Goal: Task Accomplishment & Management: Complete application form

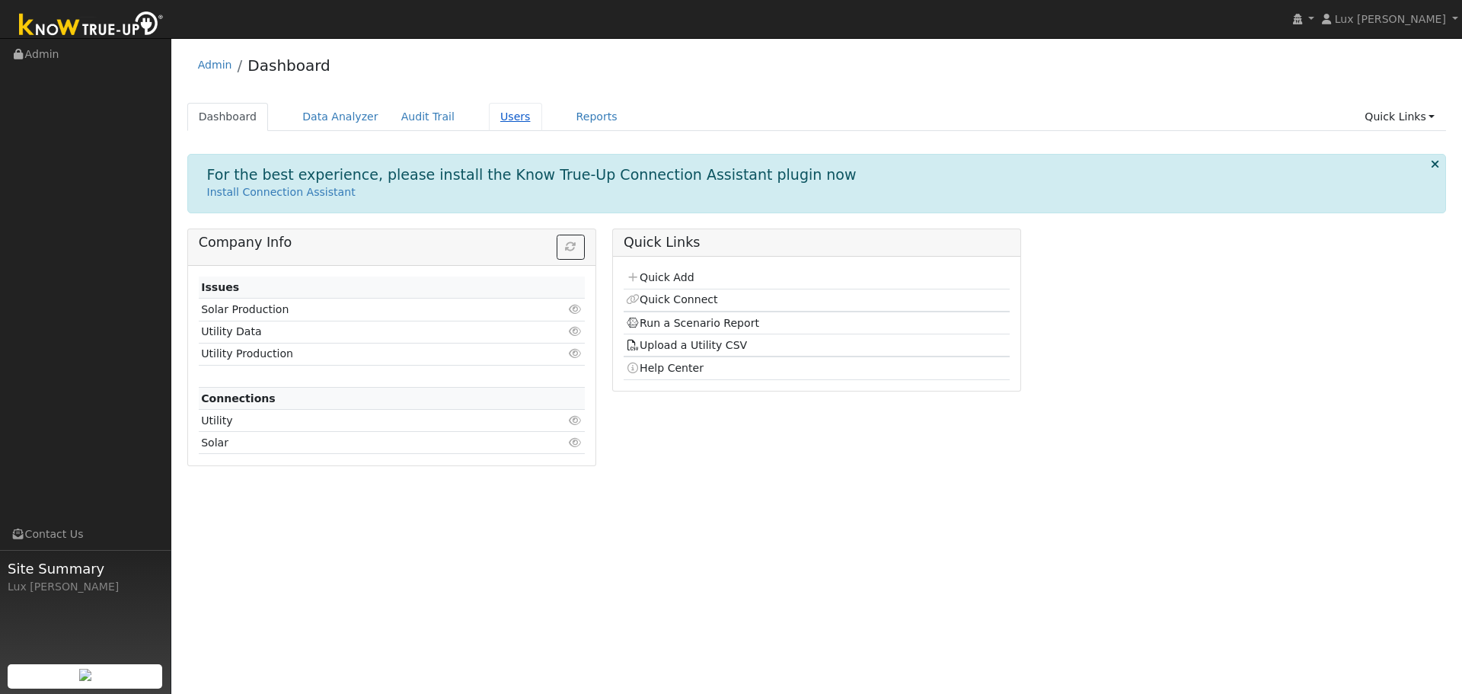
click at [489, 119] on link "Users" at bounding box center [515, 117] width 53 height 28
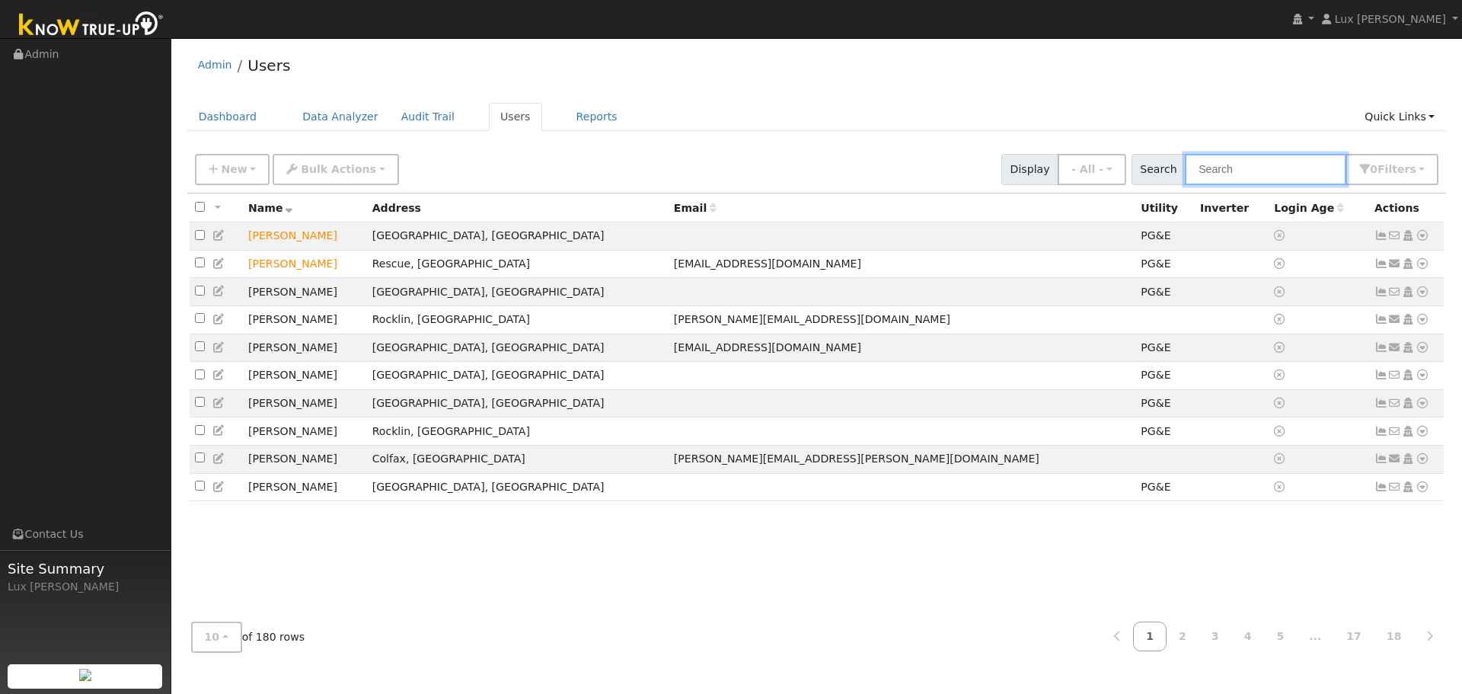
click at [1264, 165] on input "text" at bounding box center [1265, 169] width 161 height 31
paste input "[PERSON_NAME]"
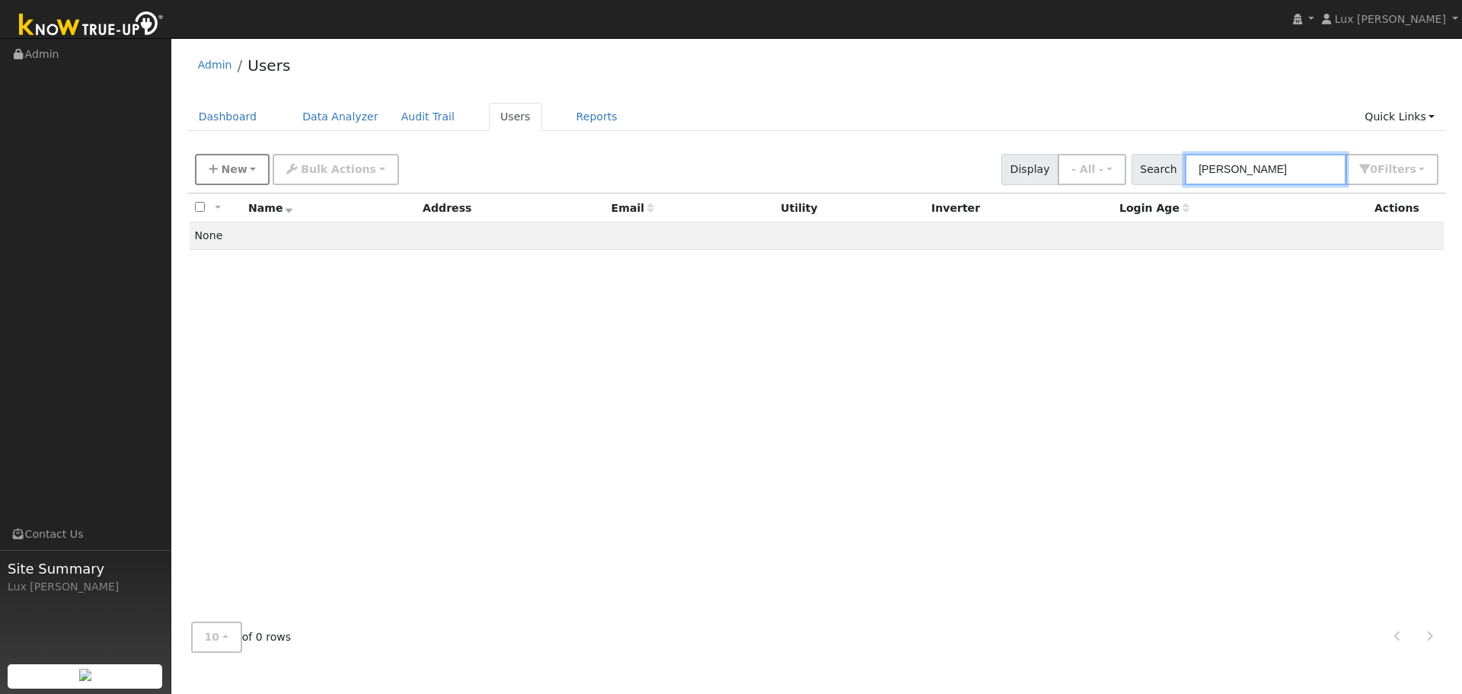
type input "[PERSON_NAME]"
click at [244, 178] on button "New" at bounding box center [232, 169] width 75 height 31
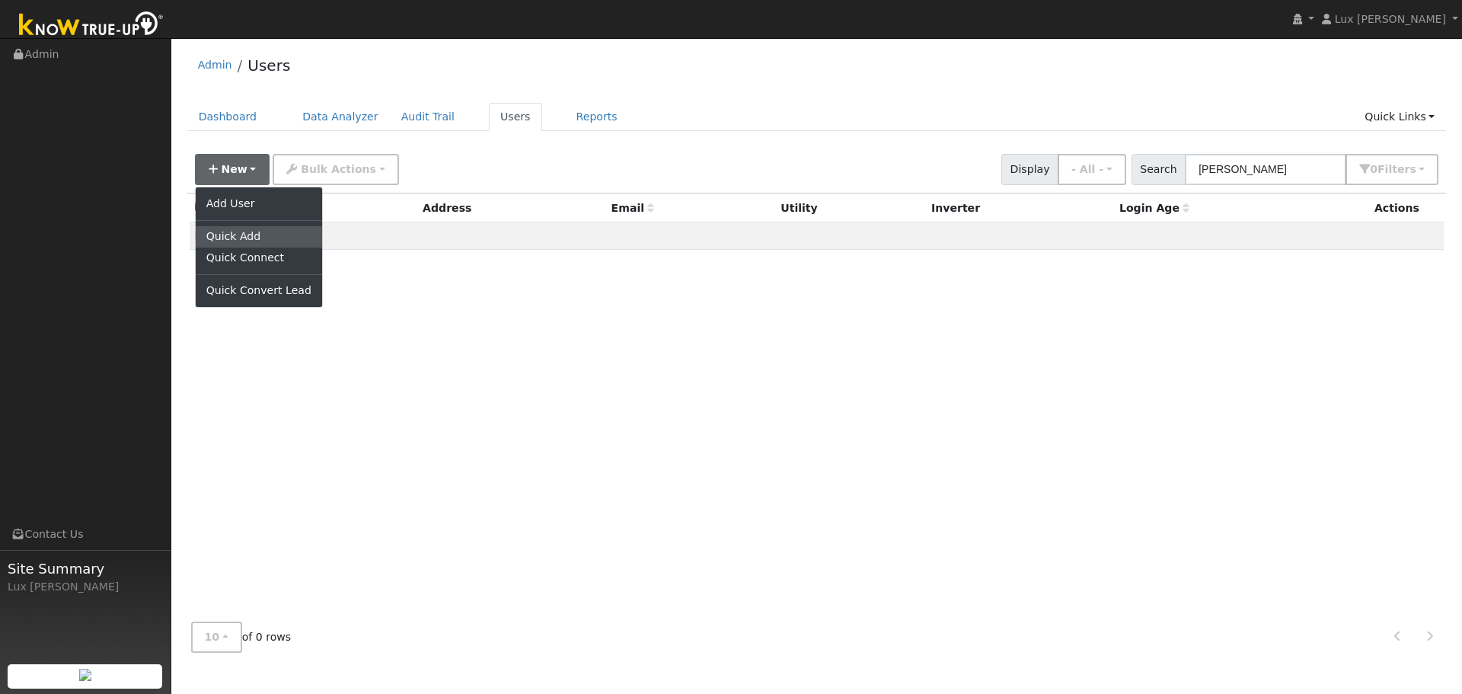
click at [260, 245] on link "Quick Add" at bounding box center [259, 236] width 126 height 21
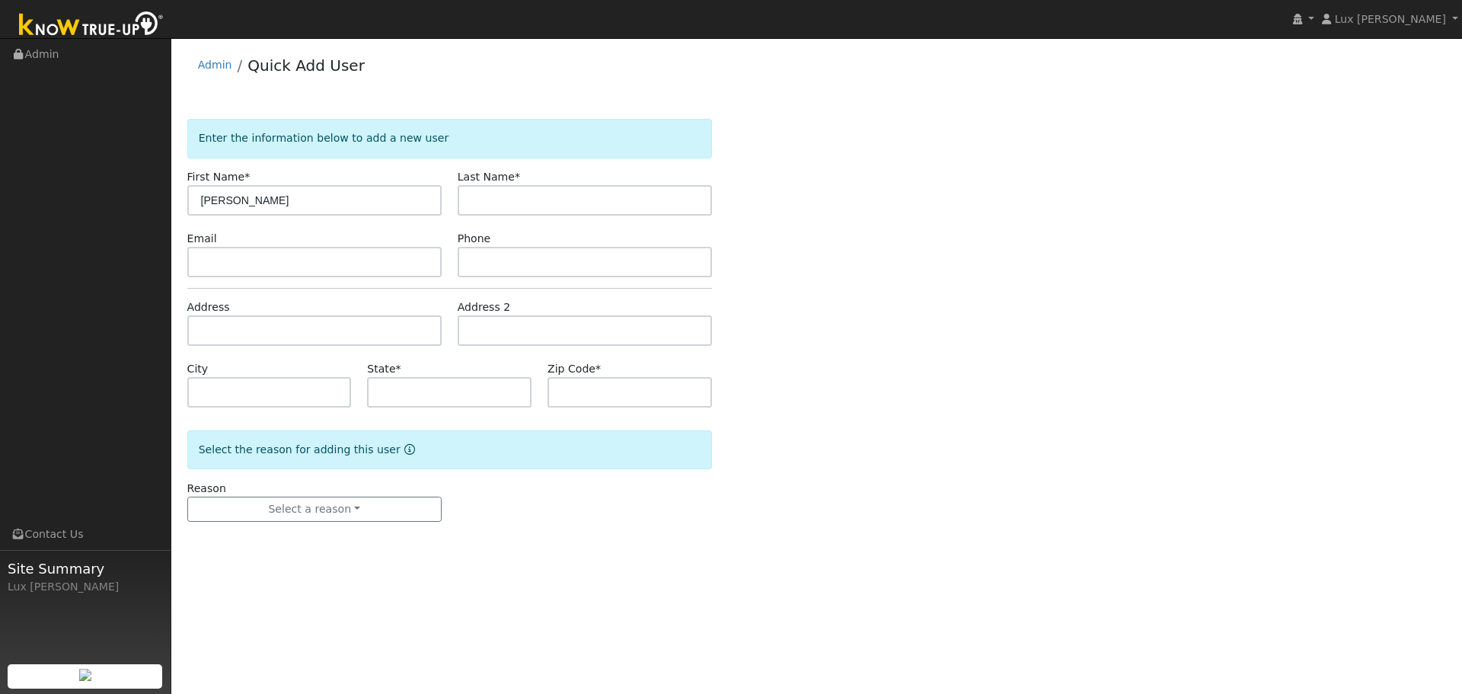
drag, startPoint x: 265, startPoint y: 207, endPoint x: 227, endPoint y: 216, distance: 39.2
click at [227, 216] on form "Enter the information below to add a new user First Name * [PERSON_NAME] Last N…" at bounding box center [449, 335] width 525 height 433
type input "[PERSON_NAME]"
click at [561, 192] on input "text" at bounding box center [585, 200] width 254 height 30
paste input "Mitsuoka"
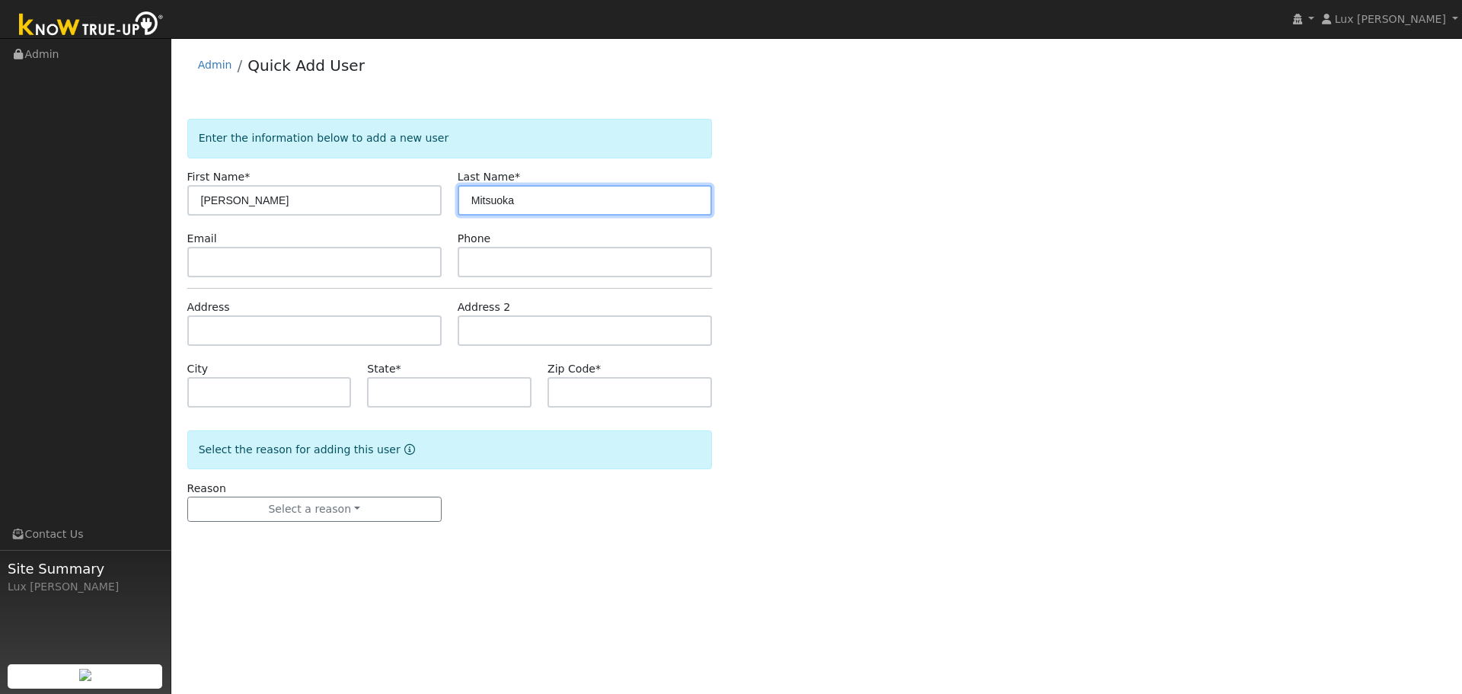
type input "Mitsuoka"
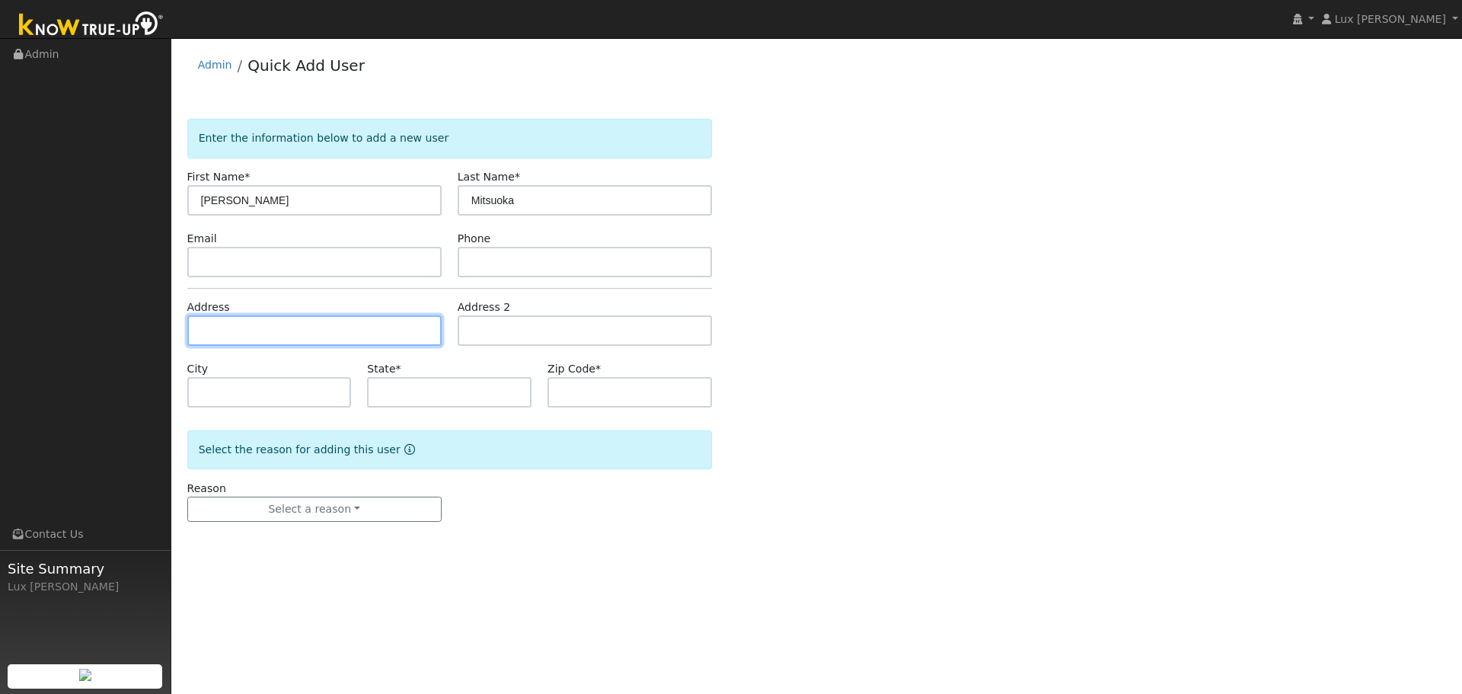
click at [237, 331] on input "text" at bounding box center [314, 330] width 254 height 30
paste input "[STREET_ADDRESS][PERSON_NAME][PERSON_NAME]"
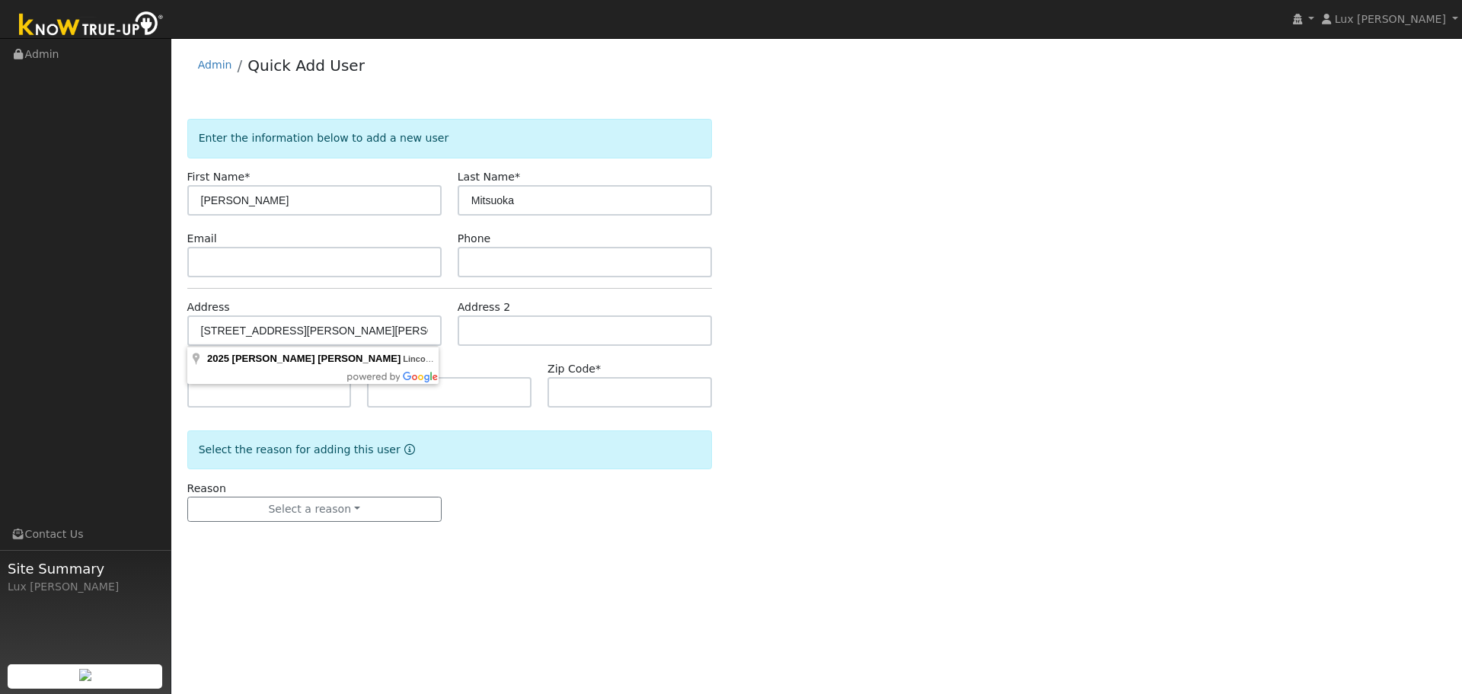
type input "[STREET_ADDRESS][PERSON_NAME][PERSON_NAME]"
type input "Lincoln"
type input "CA"
type input "95648"
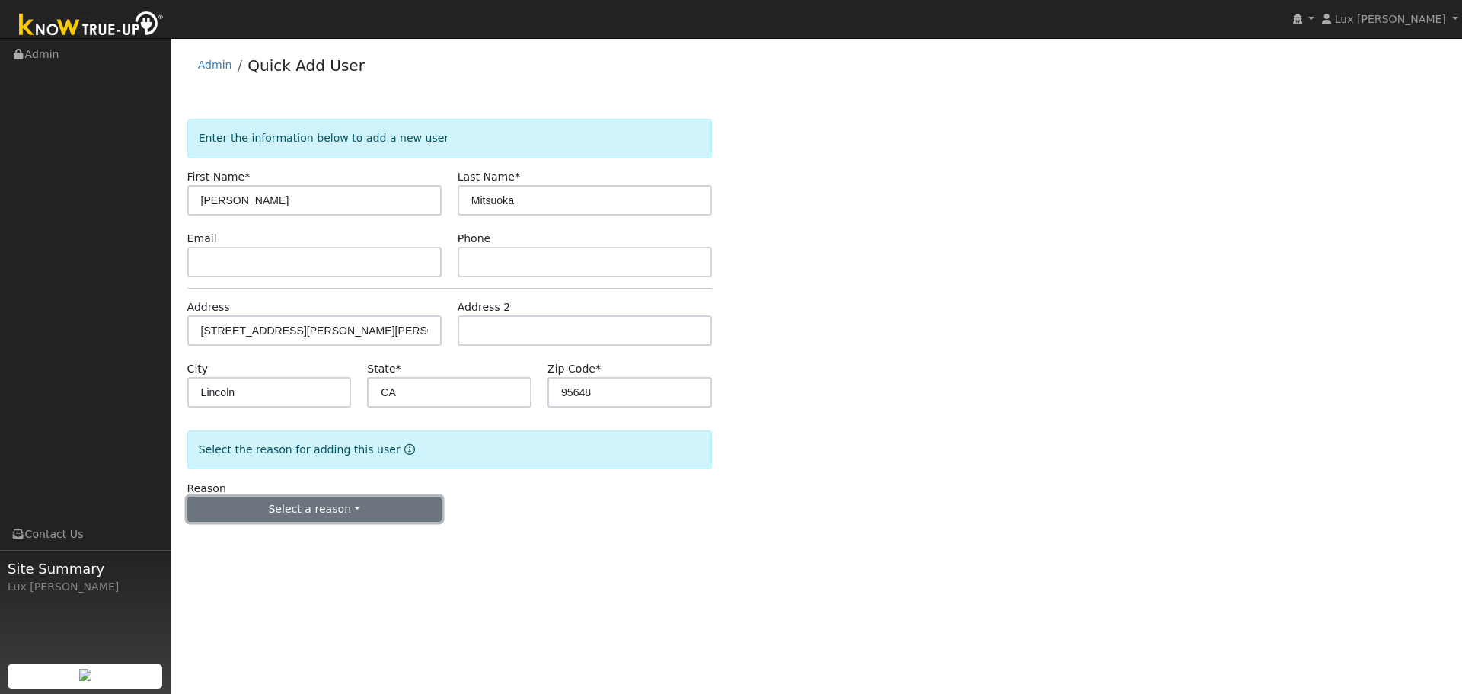
click at [376, 517] on button "Select a reason" at bounding box center [314, 510] width 254 height 26
drag, startPoint x: 288, startPoint y: 564, endPoint x: 564, endPoint y: 543, distance: 276.5
click at [288, 564] on link "New customer adding solar" at bounding box center [272, 561] width 168 height 21
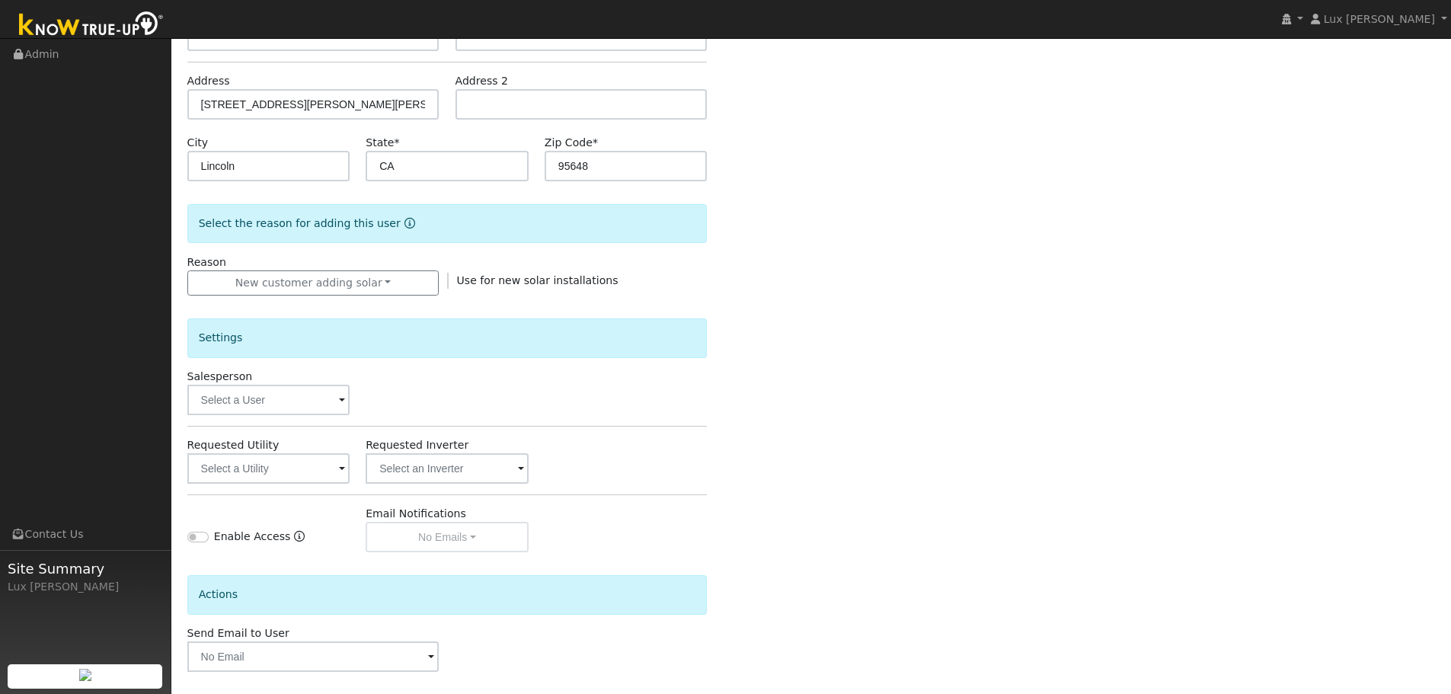
scroll to position [290, 0]
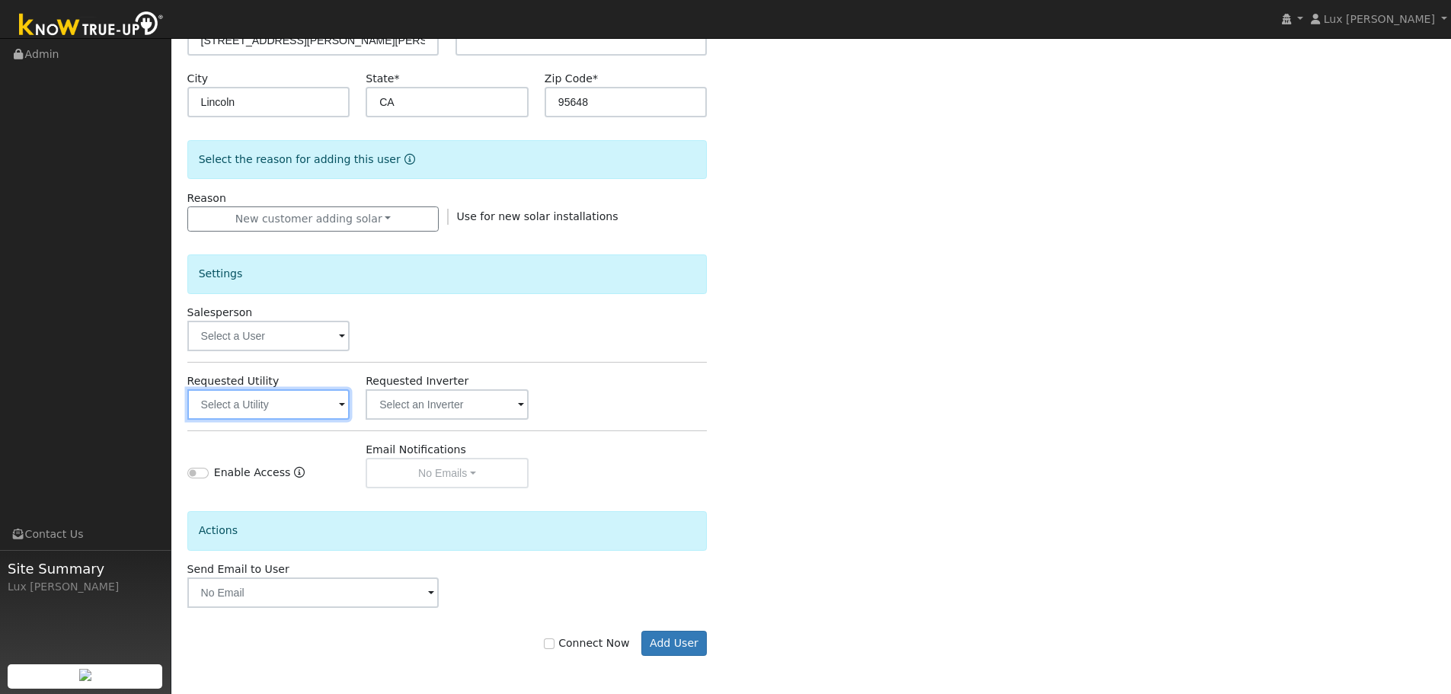
click at [257, 393] on input "text" at bounding box center [268, 404] width 163 height 30
click at [329, 404] on input "text" at bounding box center [268, 404] width 163 height 30
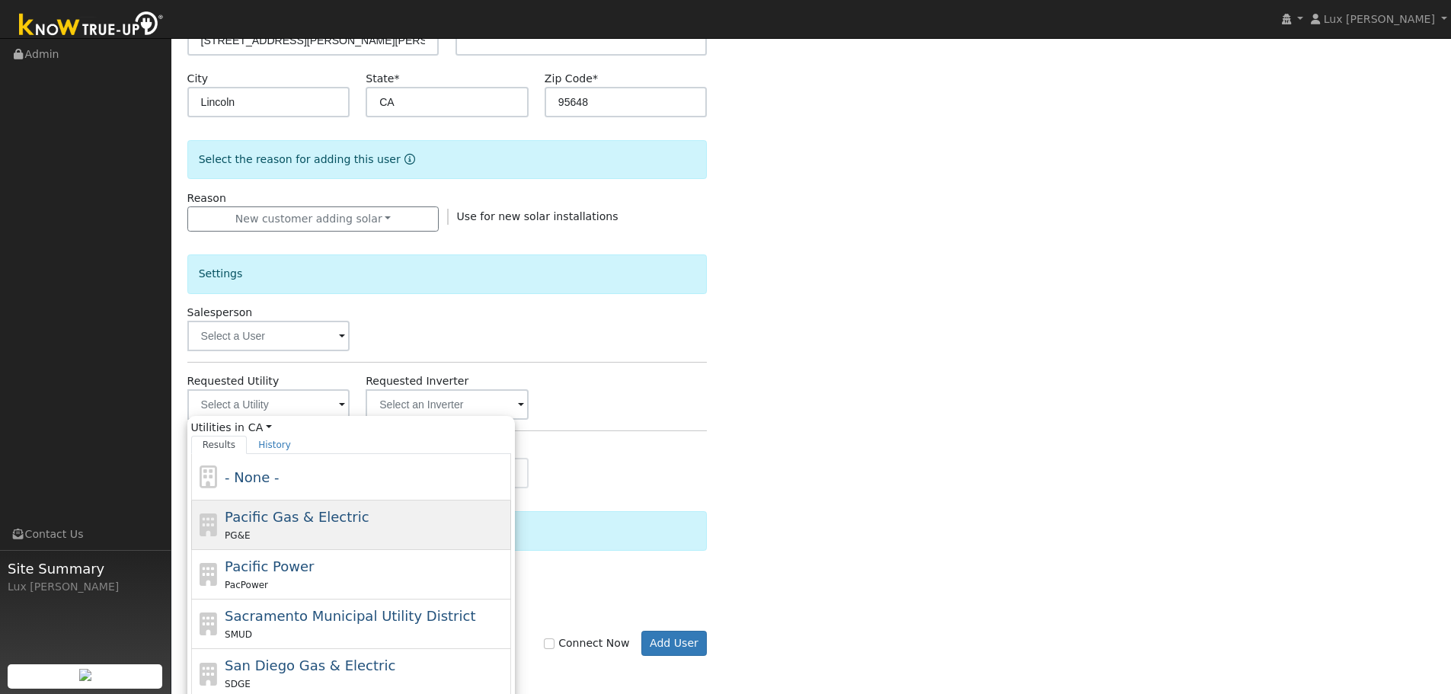
click at [318, 530] on div "PG&E" at bounding box center [366, 535] width 283 height 16
type input "Pacific Gas & Electric"
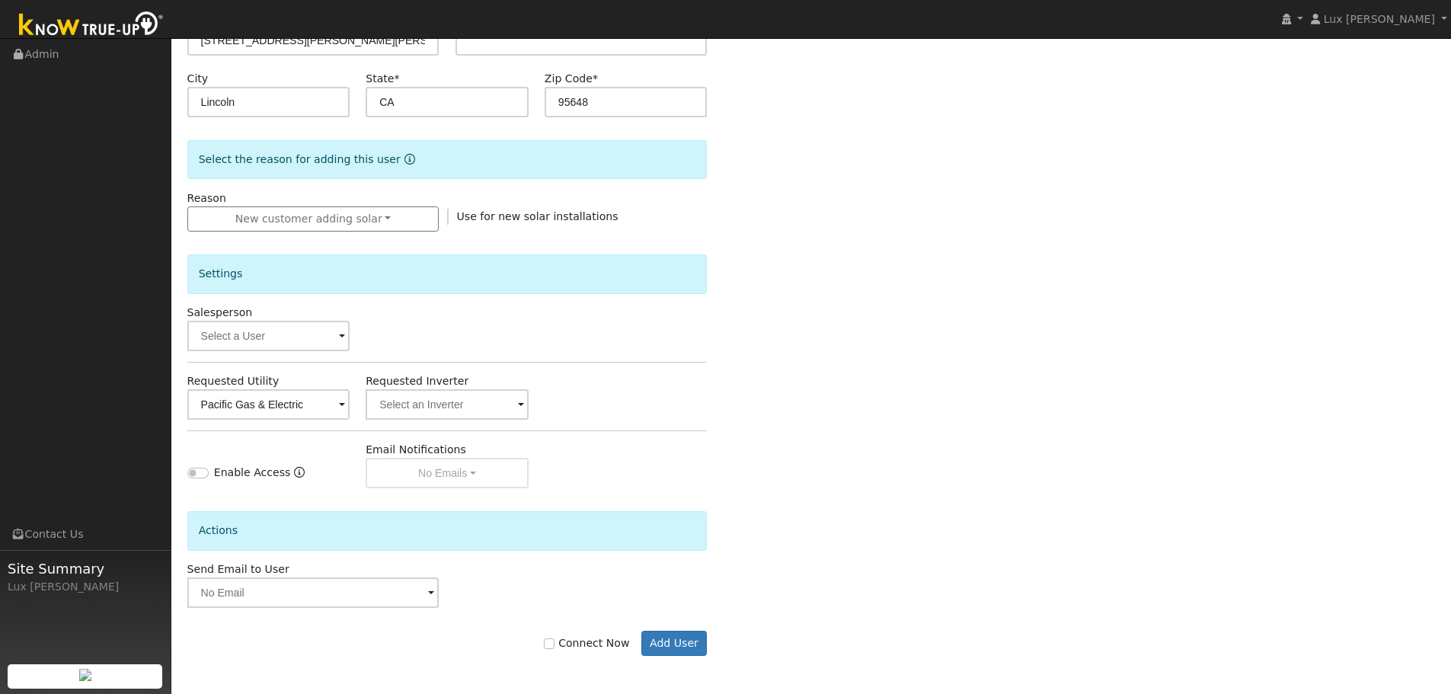
click at [614, 646] on label "Connect Now" at bounding box center [586, 643] width 85 height 16
click at [554, 646] on input "Connect Now" at bounding box center [549, 643] width 11 height 11
checkbox input "true"
click at [700, 638] on button "Add User" at bounding box center [674, 644] width 66 height 26
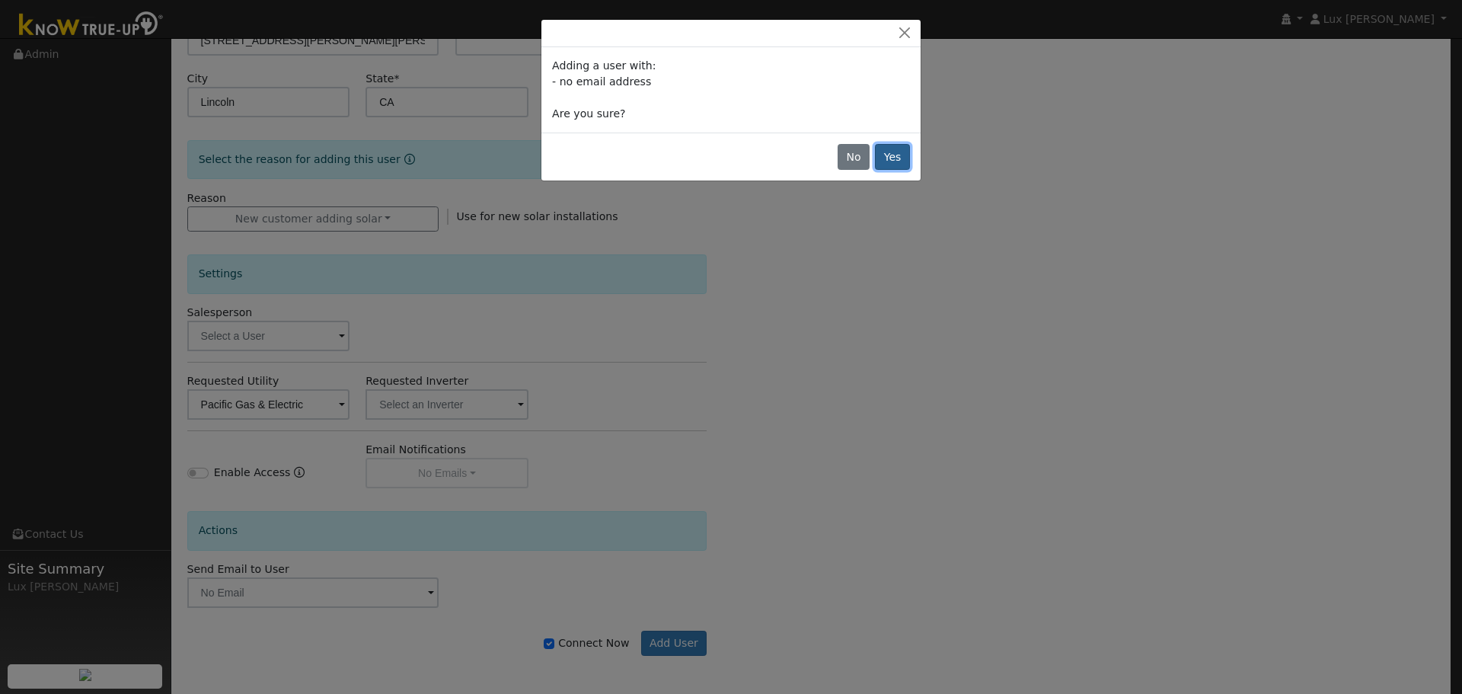
click at [894, 153] on button "Yes" at bounding box center [892, 157] width 35 height 26
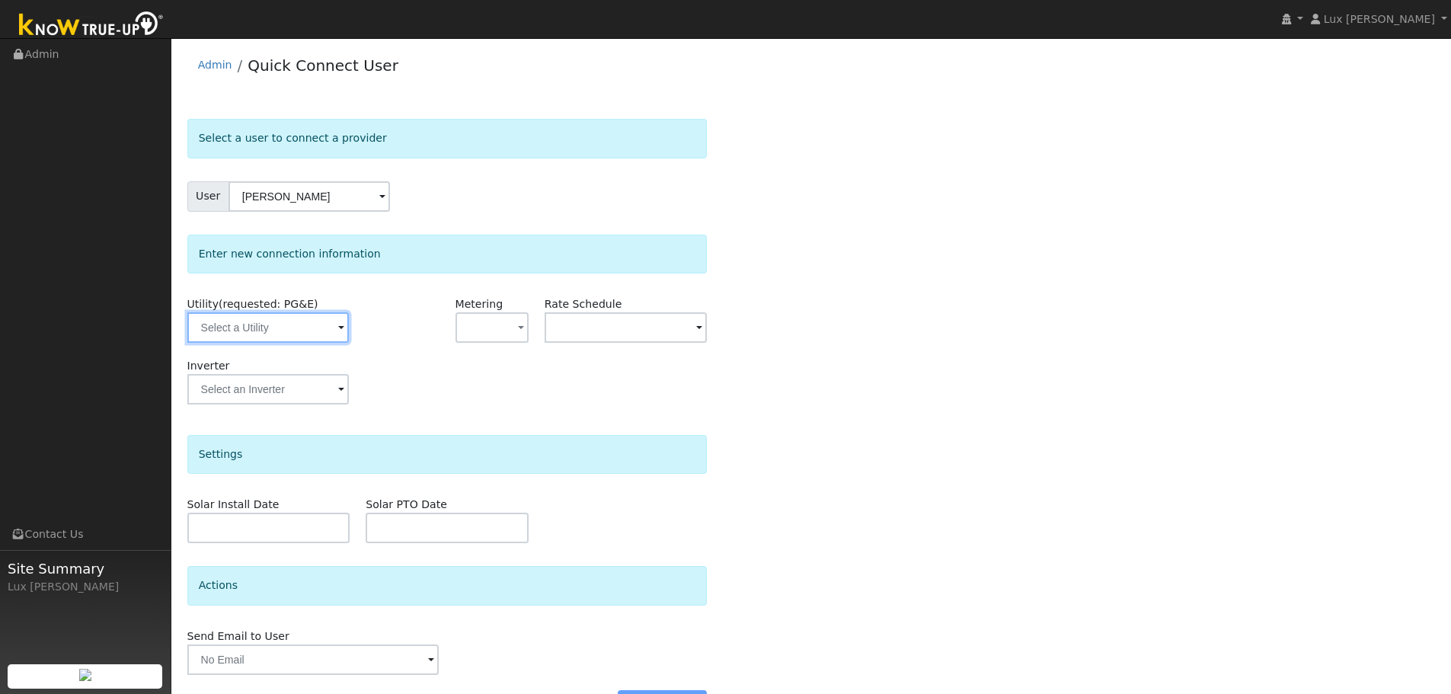
click at [300, 332] on input "text" at bounding box center [267, 327] width 161 height 30
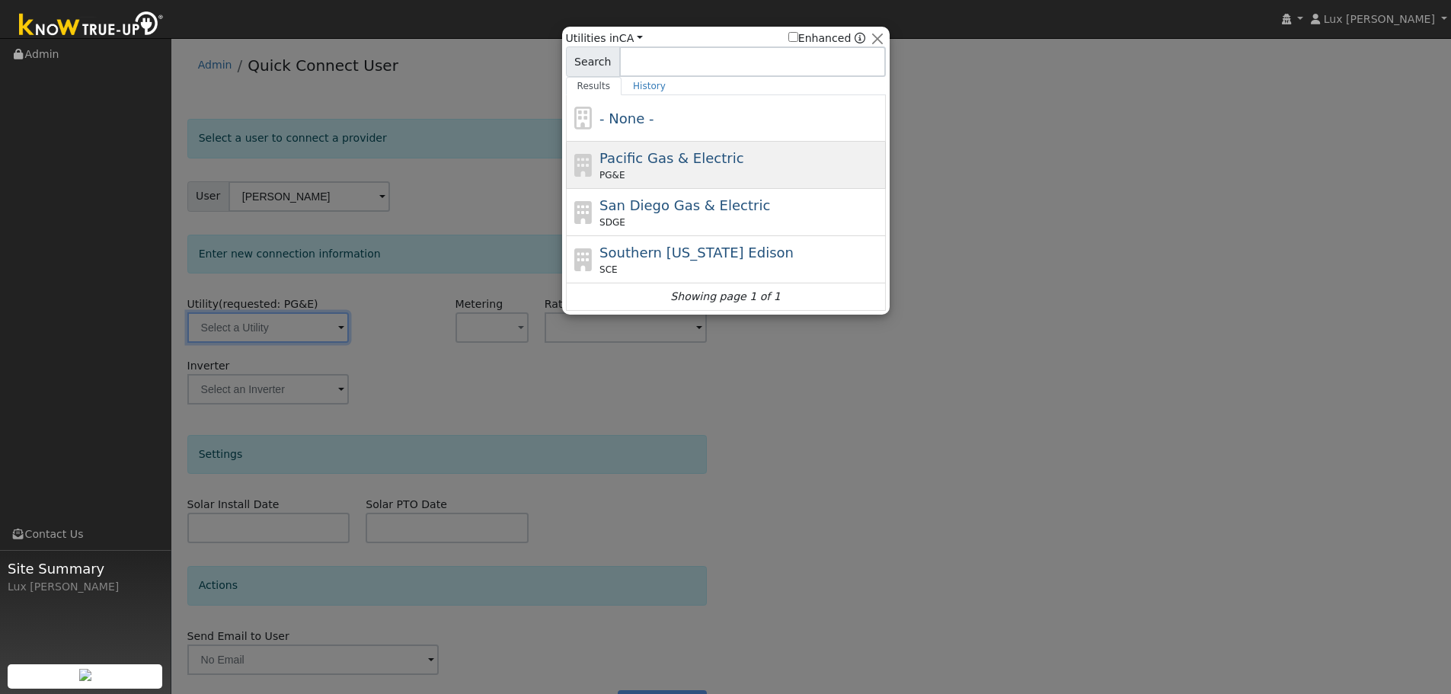
click at [714, 184] on div "Pacific Gas & Electric PG&E" at bounding box center [726, 165] width 320 height 47
type input "PG&E"
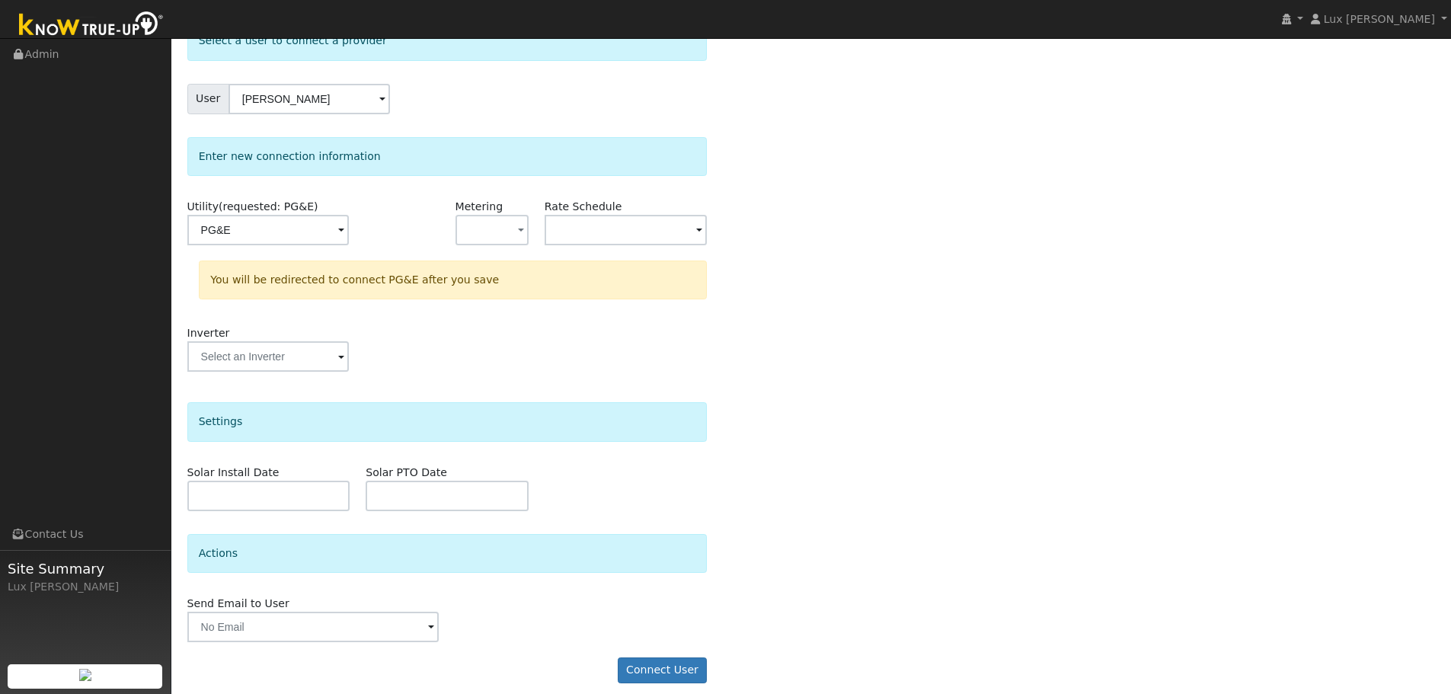
scroll to position [110, 0]
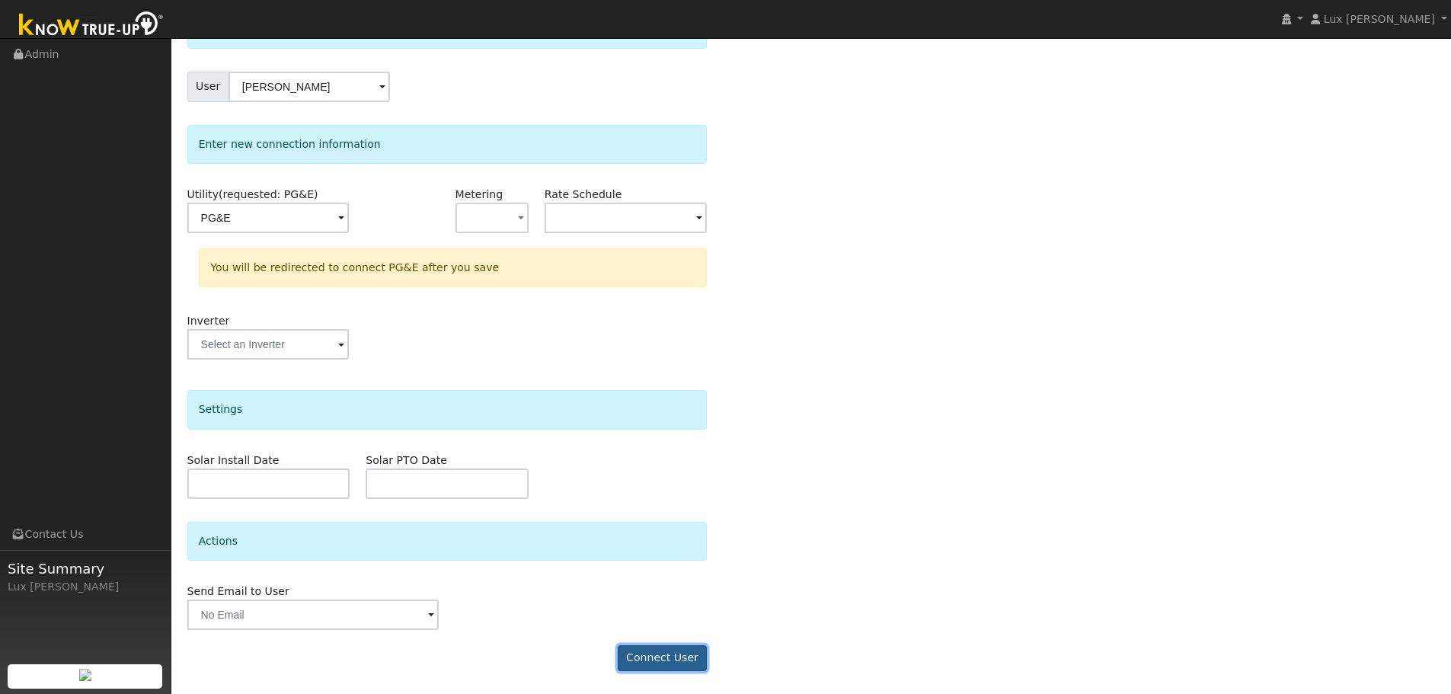
click at [680, 654] on button "Connect User" at bounding box center [663, 658] width 90 height 26
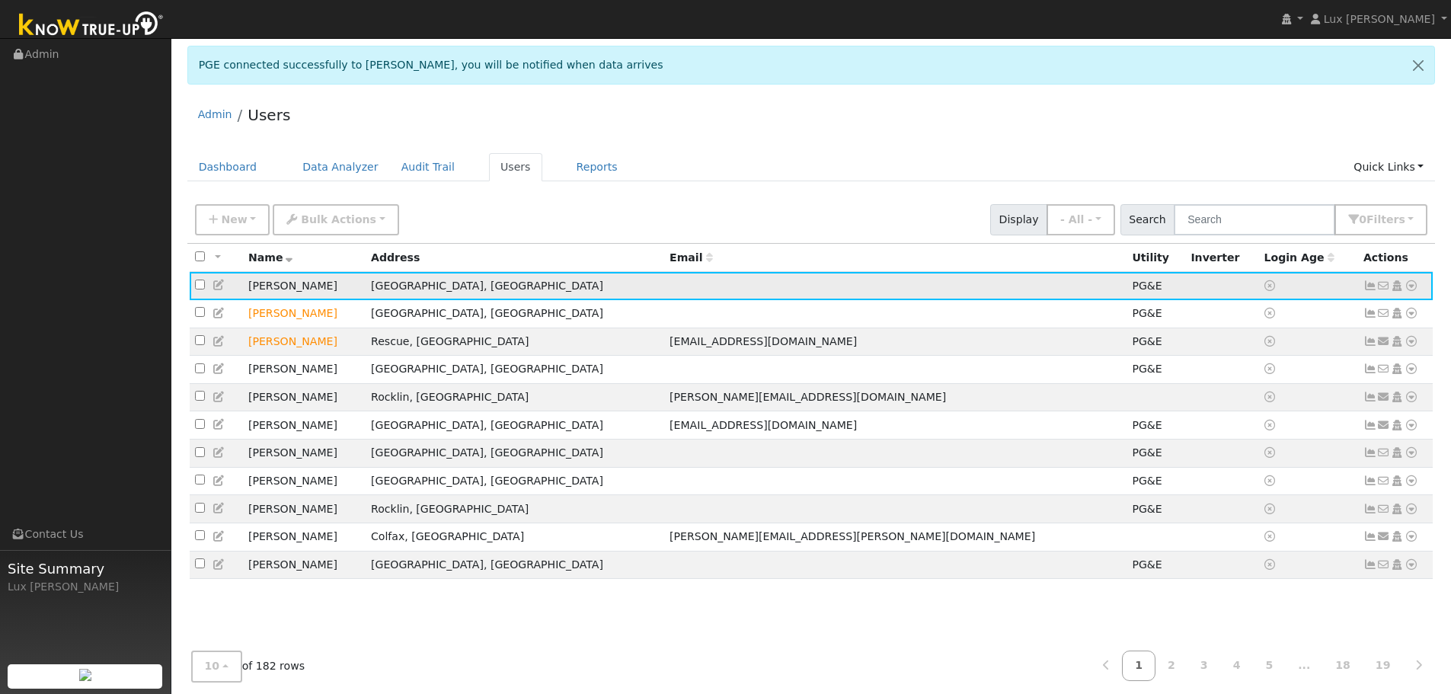
click at [1416, 291] on icon at bounding box center [1411, 285] width 14 height 11
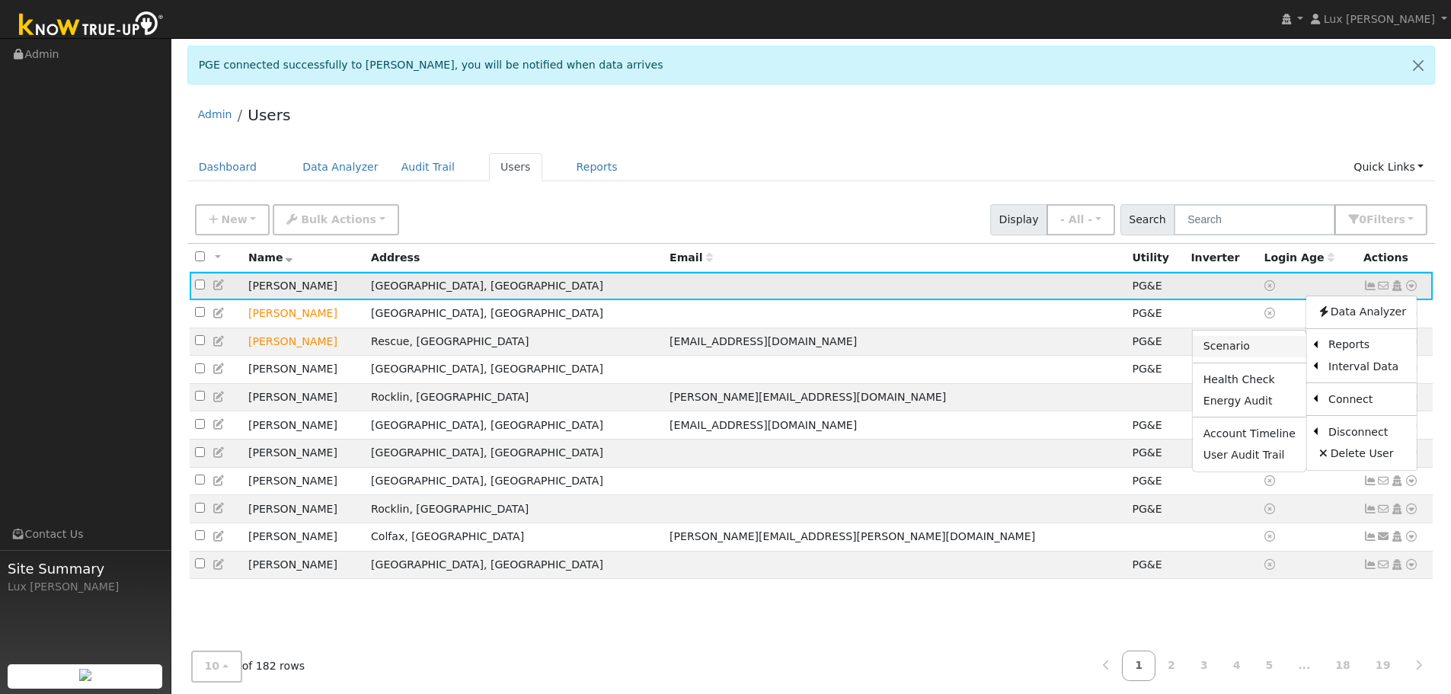
click at [1271, 352] on link "Scenario" at bounding box center [1249, 346] width 113 height 21
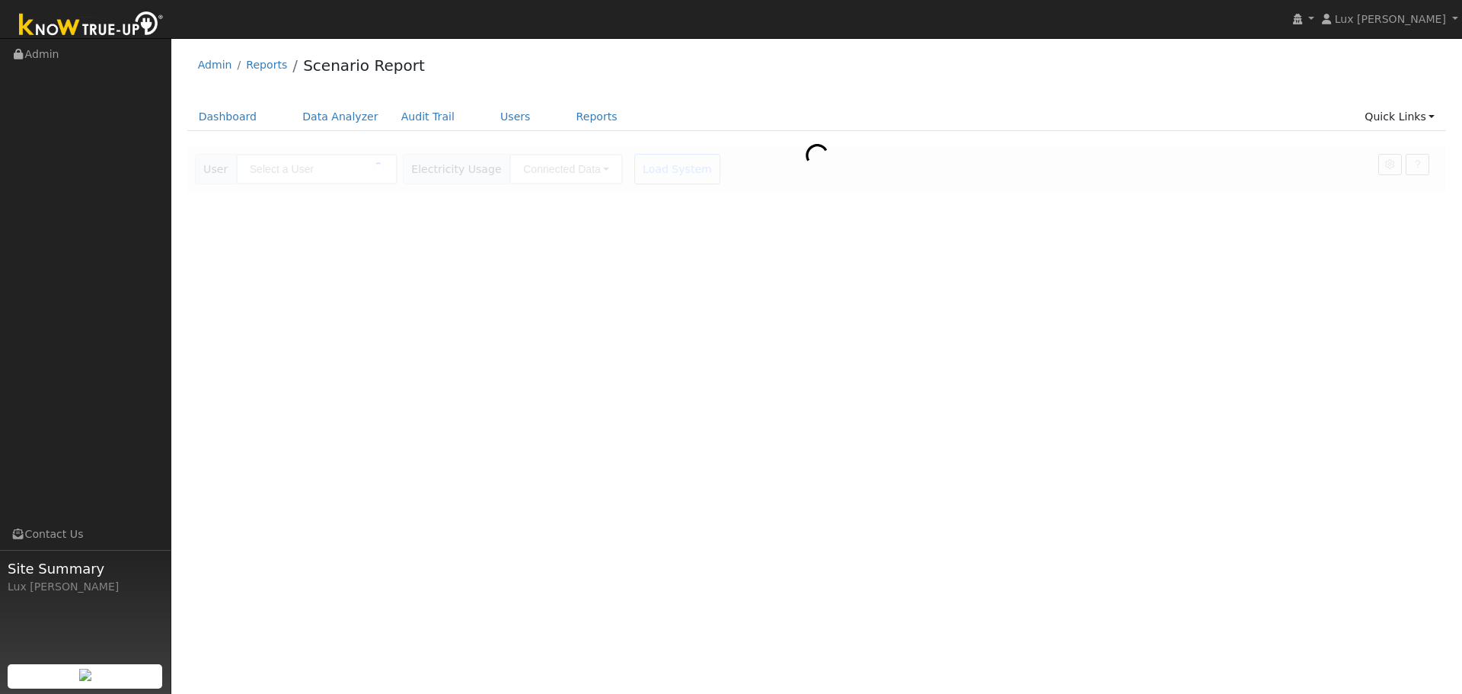
type input "[PERSON_NAME]"
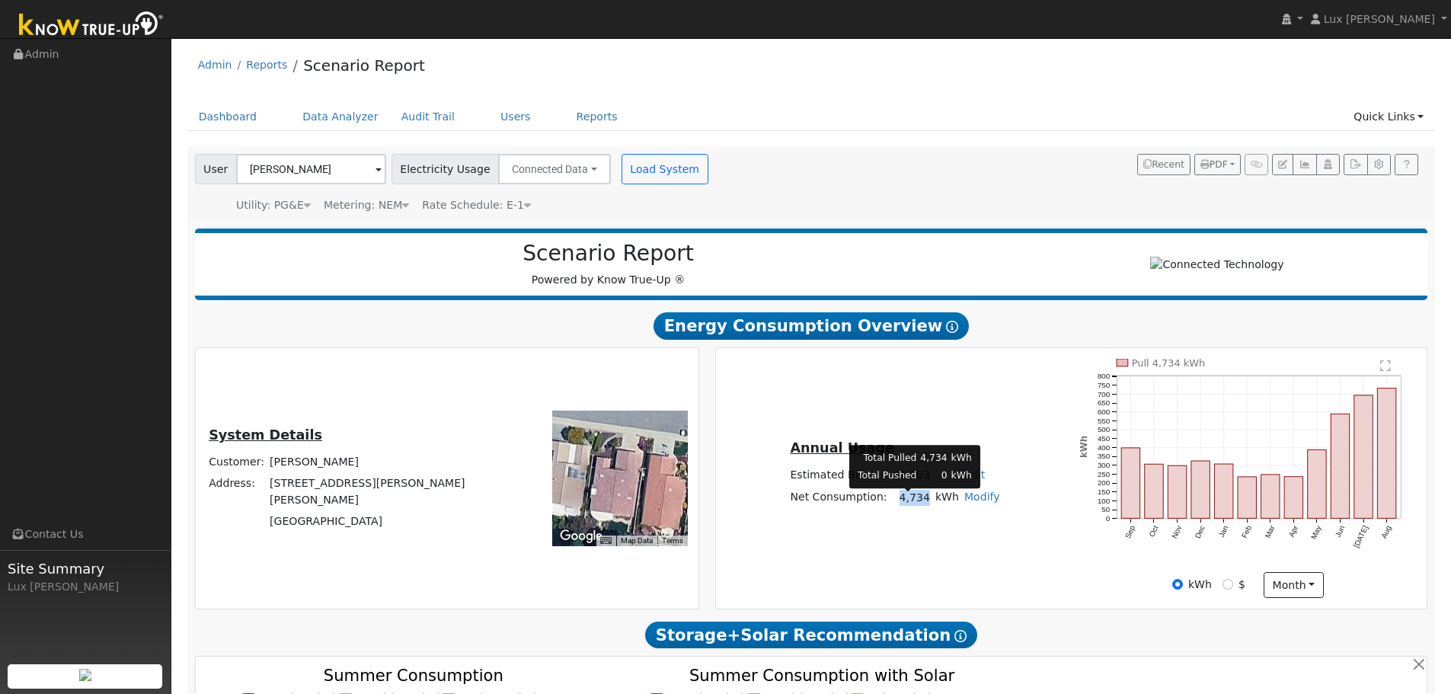
drag, startPoint x: 921, startPoint y: 503, endPoint x: 899, endPoint y: 511, distance: 24.3
click at [899, 508] on td "4,734" at bounding box center [910, 497] width 43 height 22
copy td "4,734"
